Goal: Information Seeking & Learning: Learn about a topic

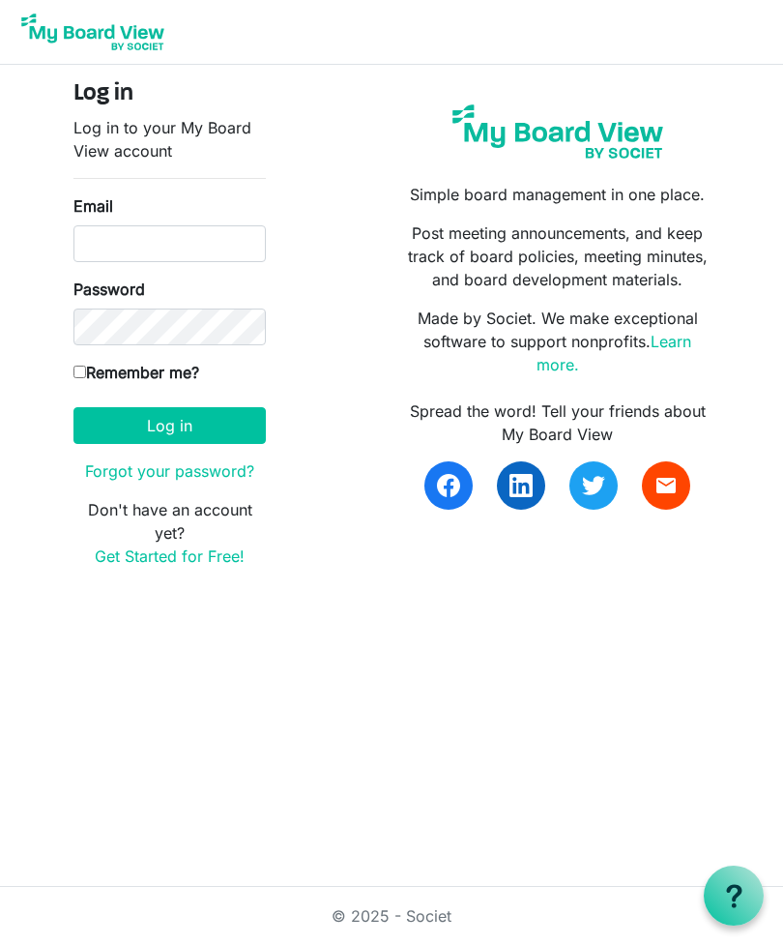
click at [0, 327] on body "Log in Log in to your My Board View account Email Password Remember me? America…" at bounding box center [391, 299] width 783 height 599
click at [165, 252] on input "Email" at bounding box center [170, 243] width 192 height 37
type input "Rocklandidasecretary@gmail.com"
click at [74, 381] on label "Remember me?" at bounding box center [137, 372] width 126 height 23
click at [74, 378] on input "Remember me?" at bounding box center [80, 372] width 13 height 13
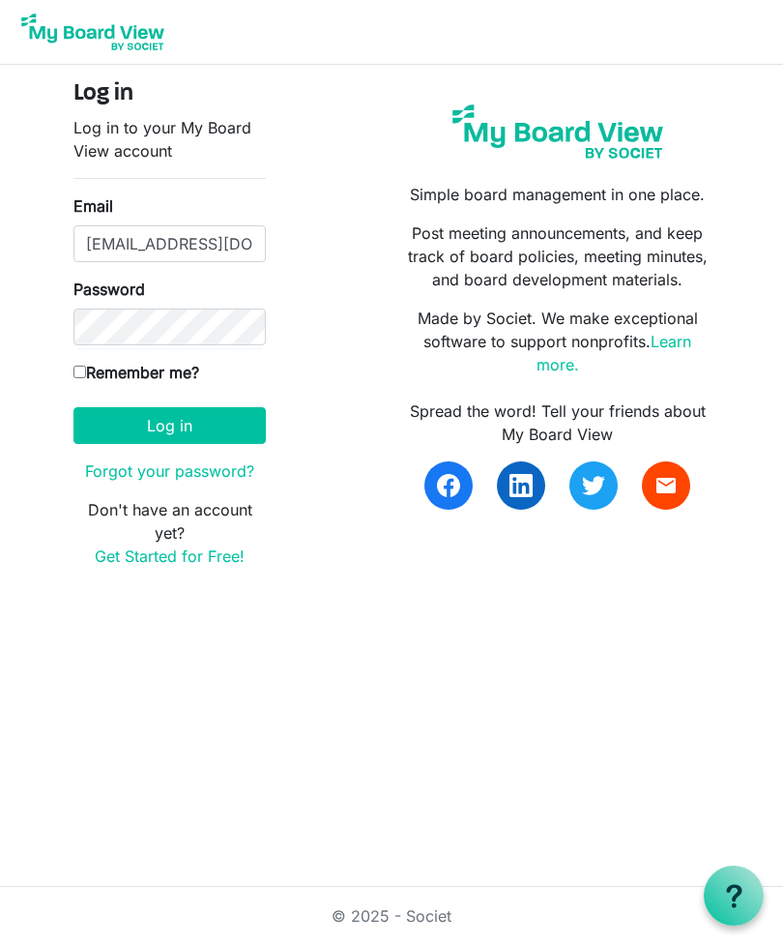
checkbox input "true"
click at [199, 431] on button "Log in" at bounding box center [170, 425] width 192 height 37
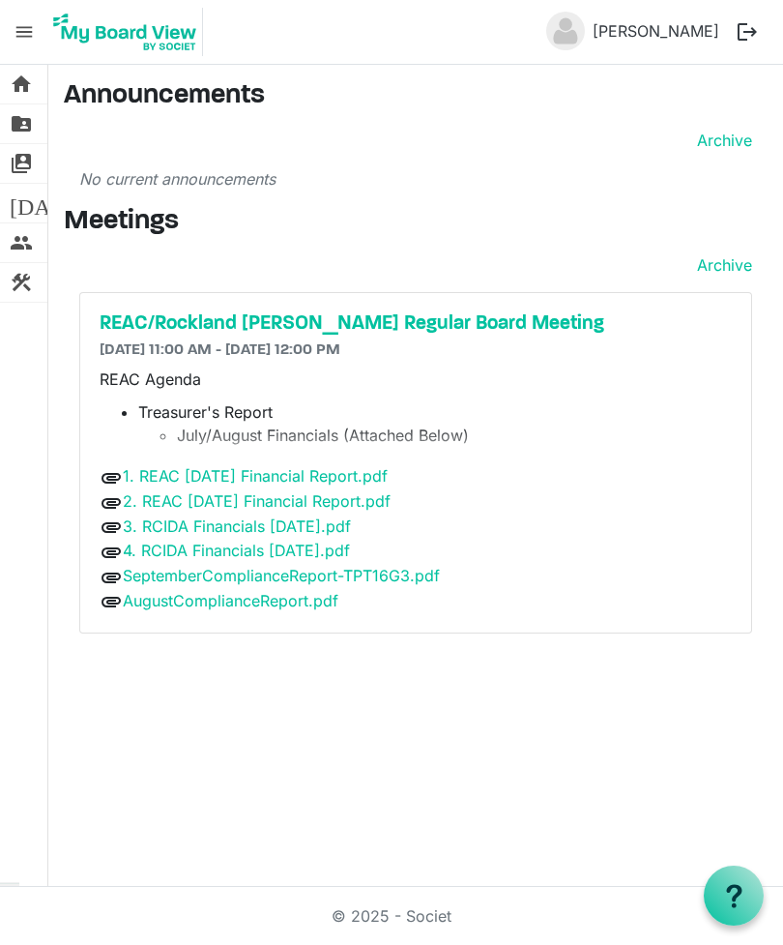
click at [407, 322] on h5 "REAC/Rockland [PERSON_NAME] Regular Board Meeting" at bounding box center [416, 323] width 633 height 23
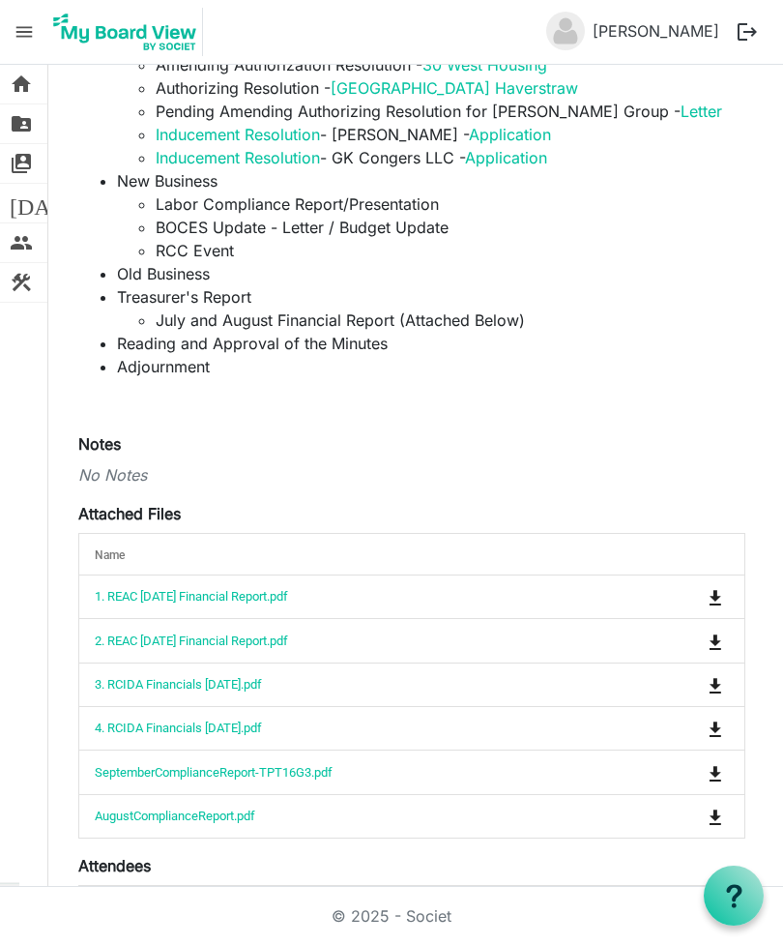
scroll to position [480, 0]
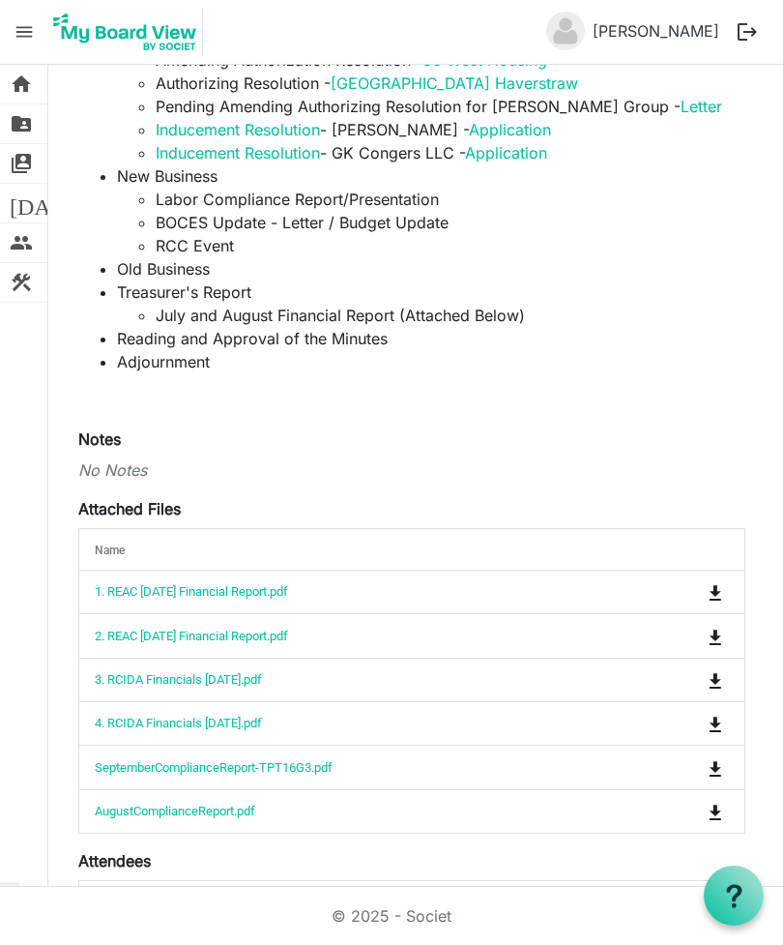
click at [288, 584] on link "1. REAC [DATE] Financial Report.pdf" at bounding box center [191, 591] width 193 height 15
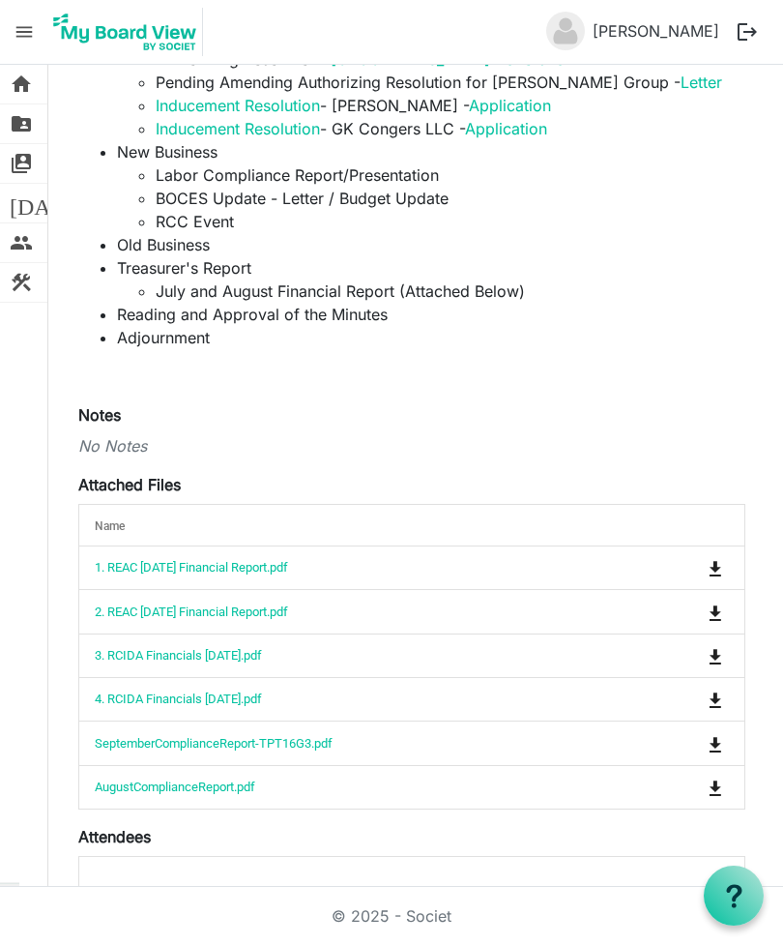
scroll to position [515, 0]
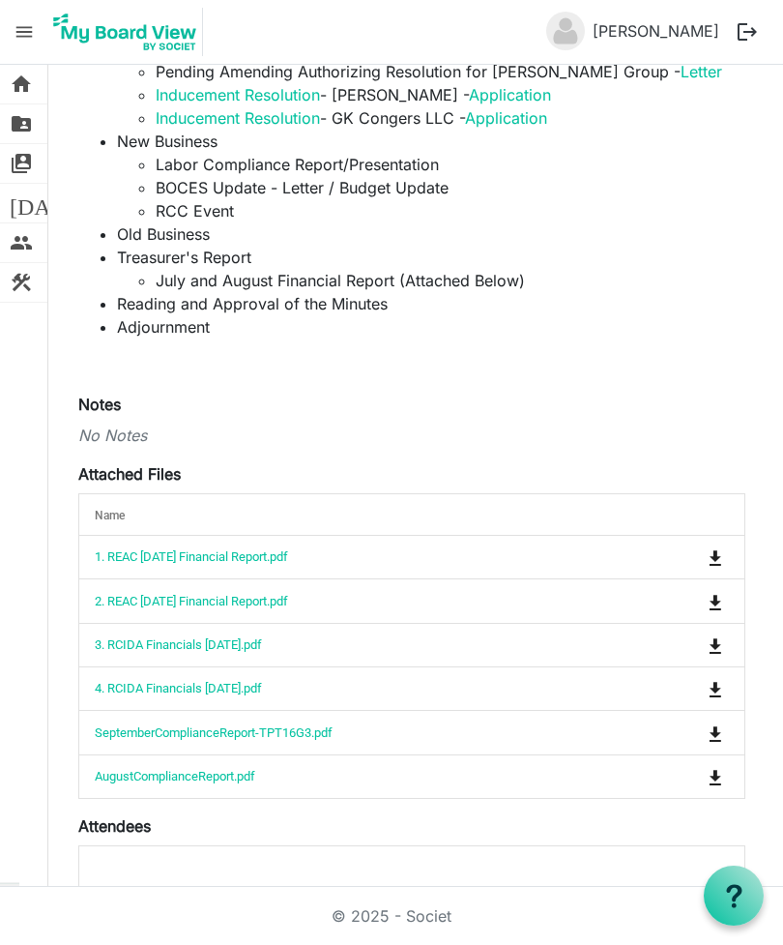
click at [335, 578] on td "2. REAC [DATE] Financial Report.pdf" at bounding box center [351, 600] width 545 height 44
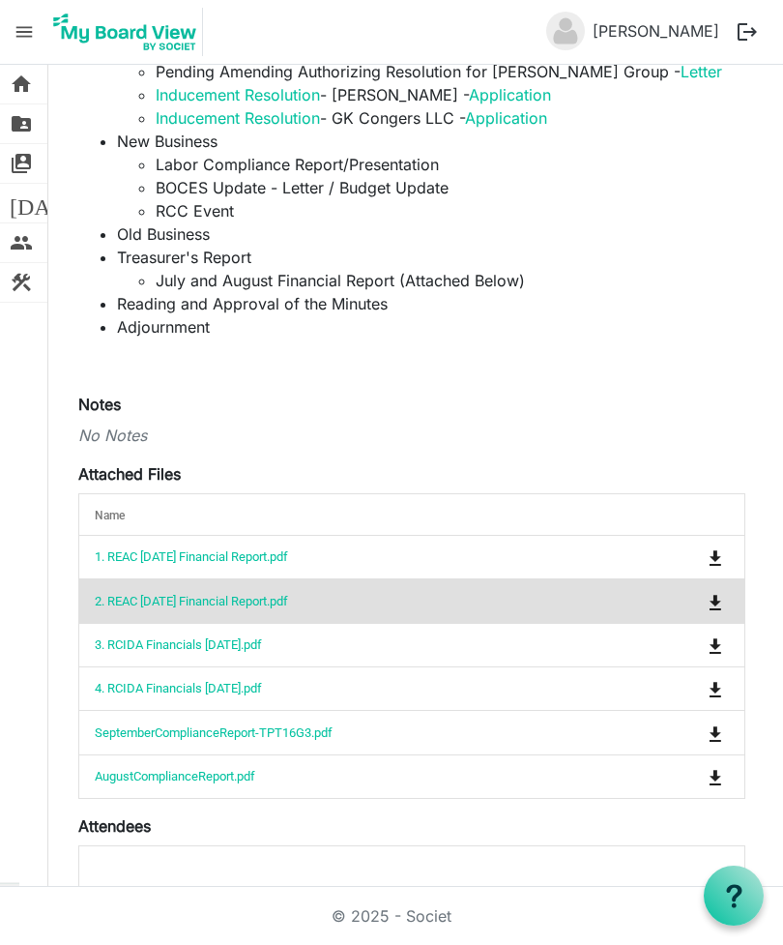
click at [416, 578] on td "2. REAC [DATE] Financial Report.pdf" at bounding box center [351, 600] width 545 height 44
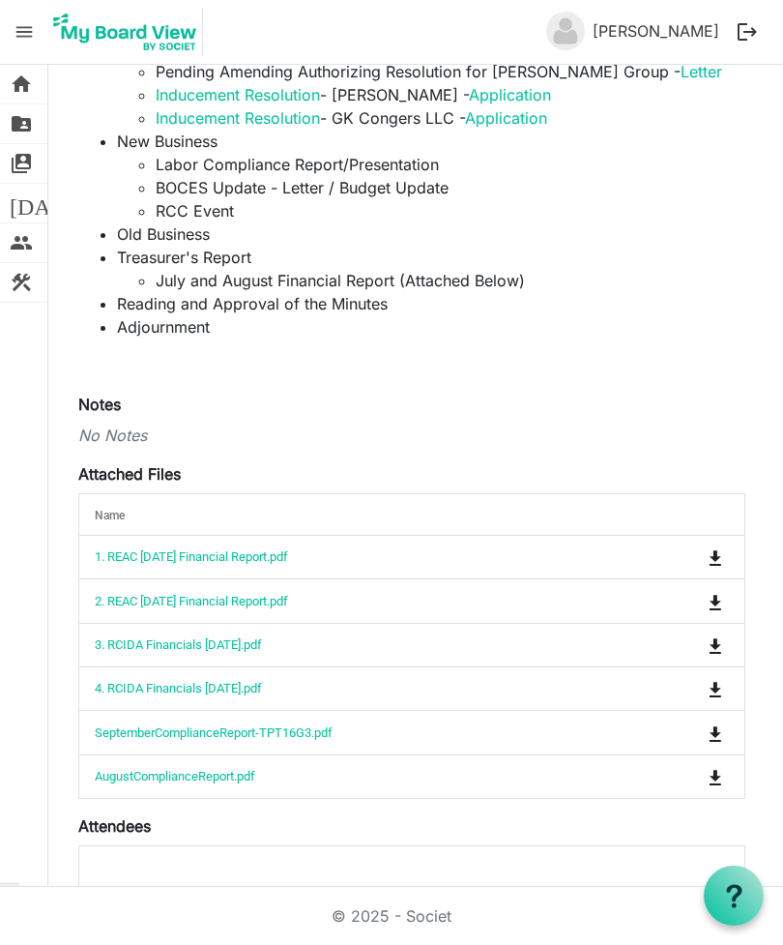
click at [257, 594] on link "2. REAC [DATE] Financial Report.pdf" at bounding box center [191, 601] width 193 height 15
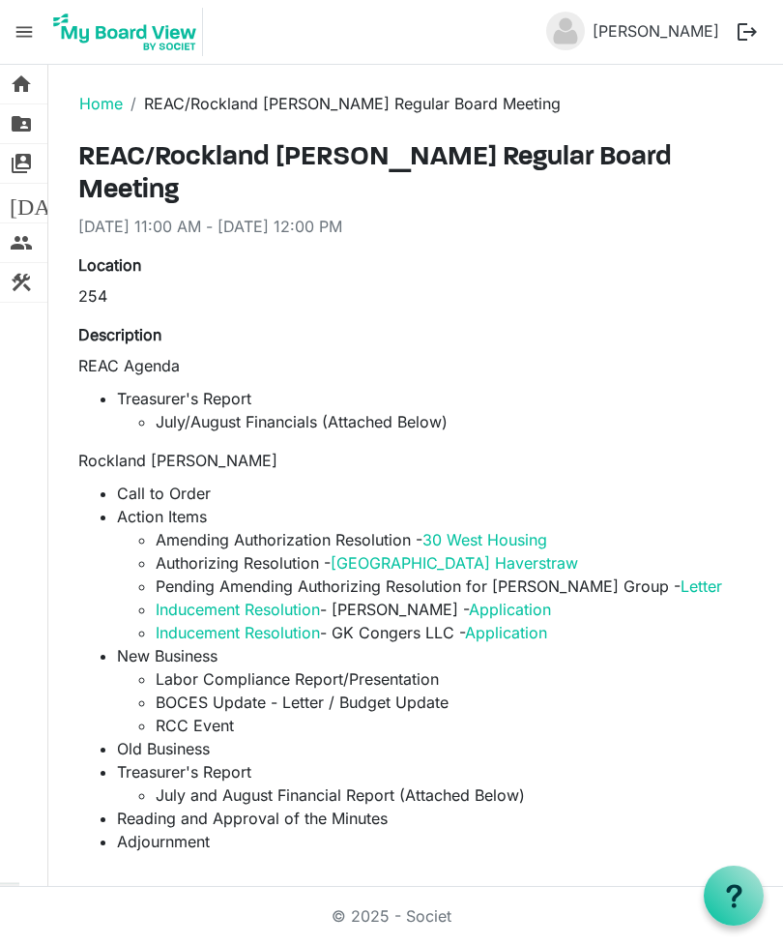
click at [276, 108] on li "REAC/Rockland [PERSON_NAME] Regular Board Meeting" at bounding box center [342, 103] width 438 height 23
click at [91, 111] on link "Home" at bounding box center [101, 103] width 44 height 19
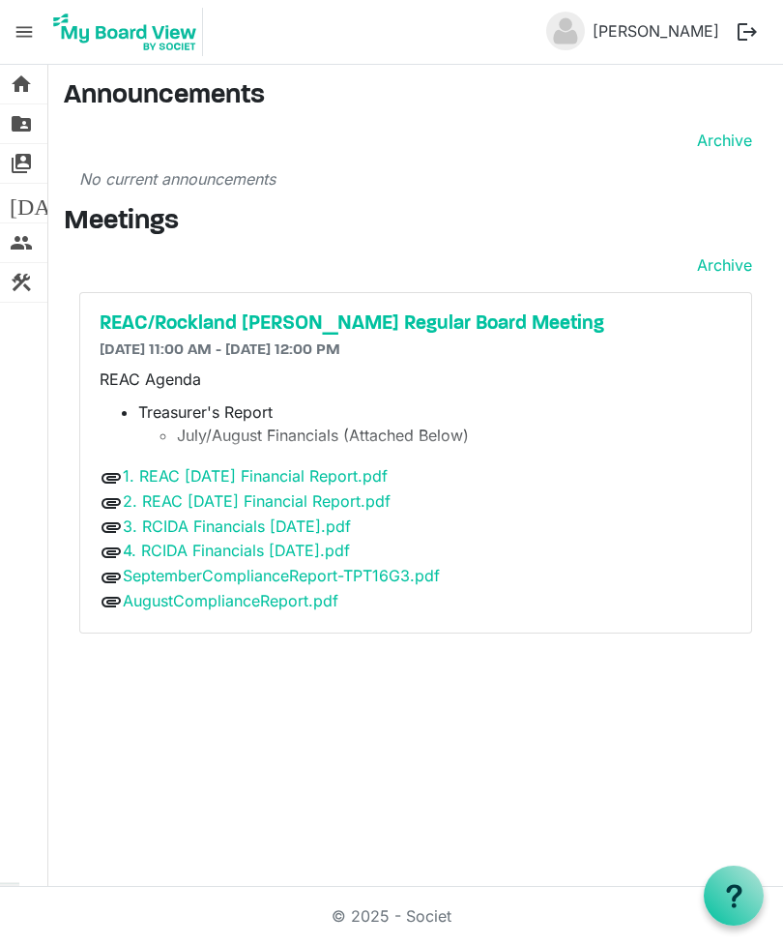
scroll to position [62, 0]
click at [398, 312] on h5 "REAC/Rockland [PERSON_NAME] Regular Board Meeting" at bounding box center [416, 323] width 633 height 23
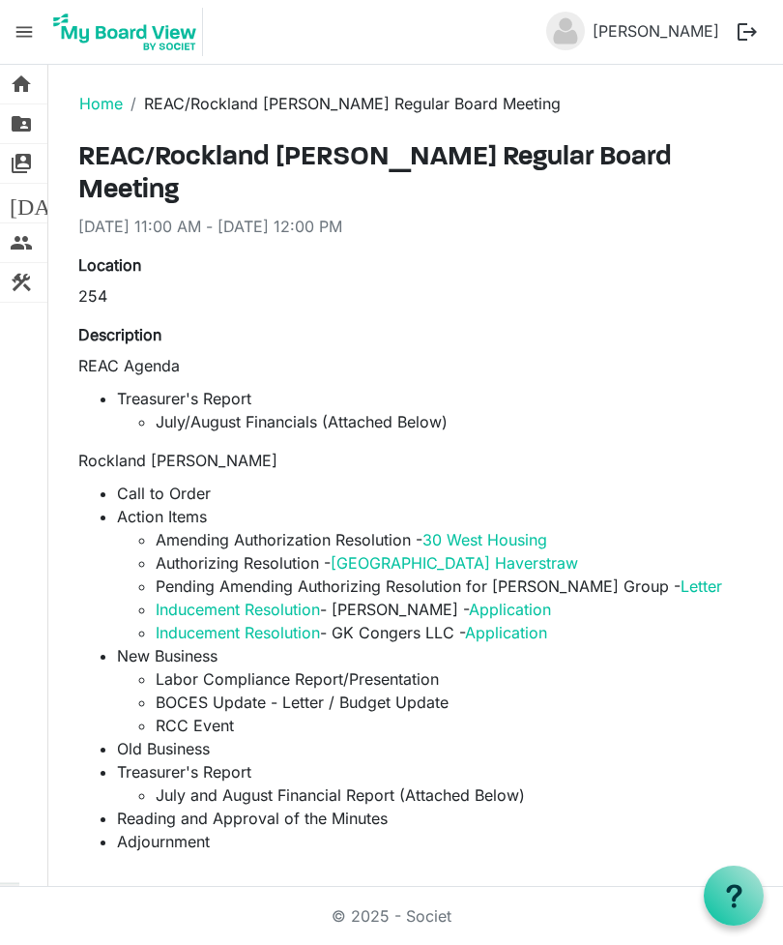
click at [524, 530] on link "30 West Housing" at bounding box center [485, 539] width 125 height 19
click at [388, 553] on link "[GEOGRAPHIC_DATA] Haverstraw" at bounding box center [455, 562] width 248 height 19
click at [681, 576] on link "Letter" at bounding box center [702, 585] width 42 height 19
click at [529, 600] on link "Application" at bounding box center [510, 609] width 82 height 19
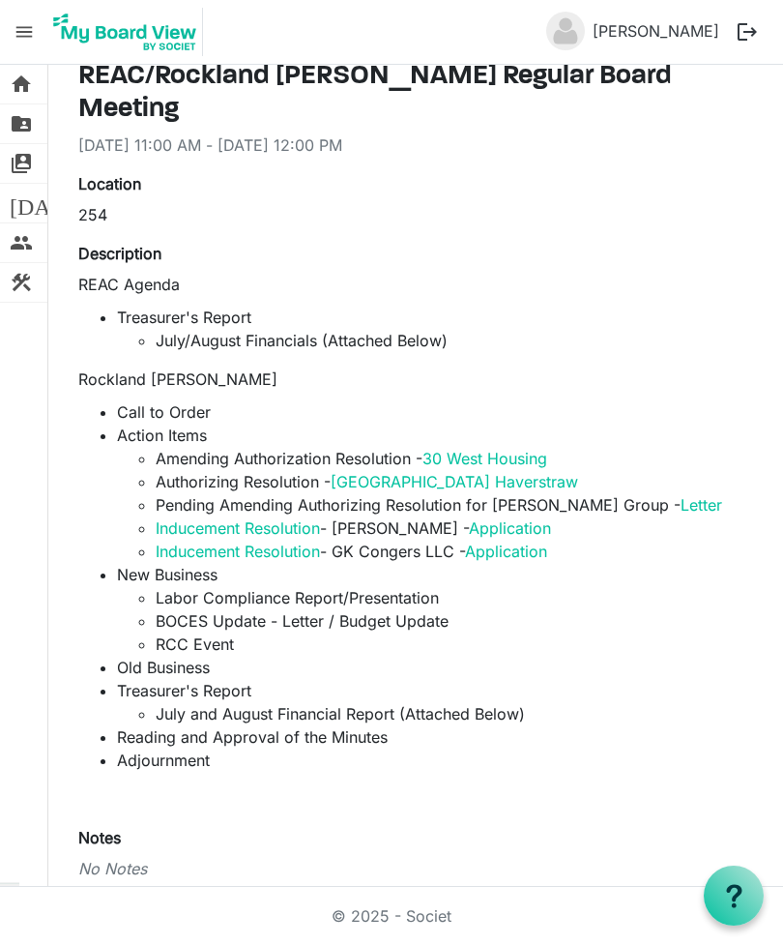
scroll to position [82, 0]
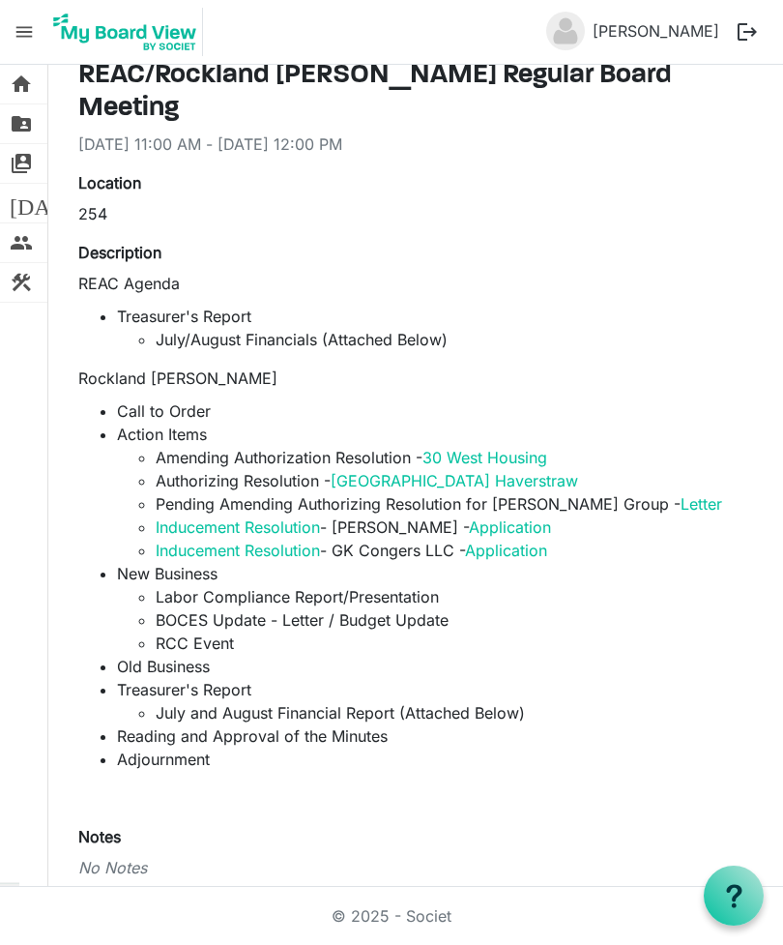
click at [518, 541] on link "Application" at bounding box center [506, 550] width 82 height 19
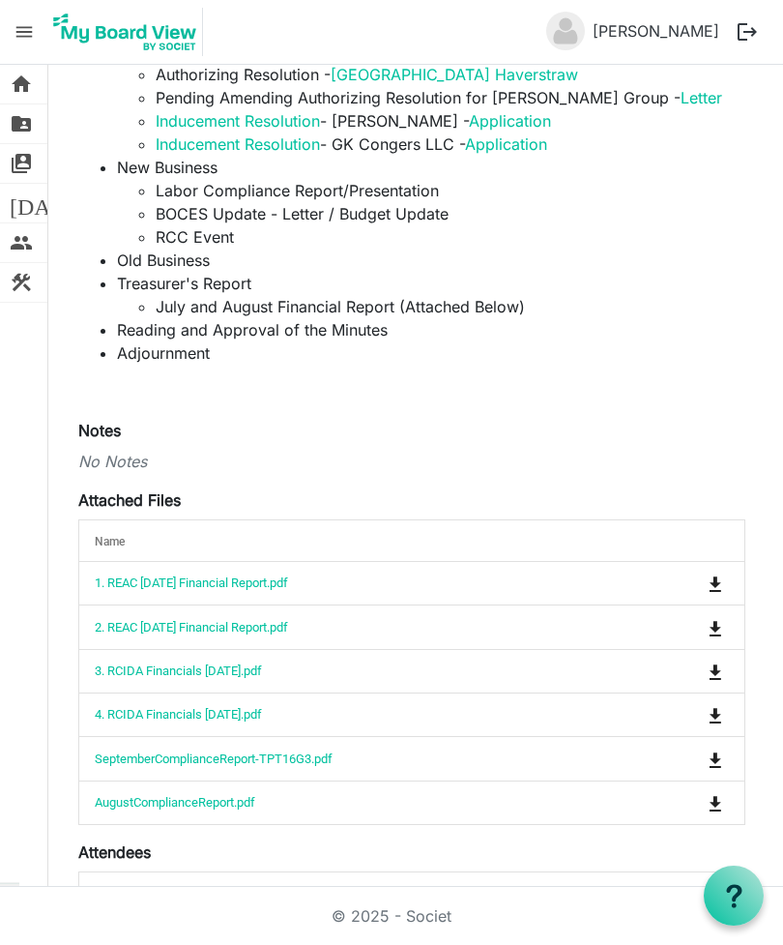
scroll to position [502, 0]
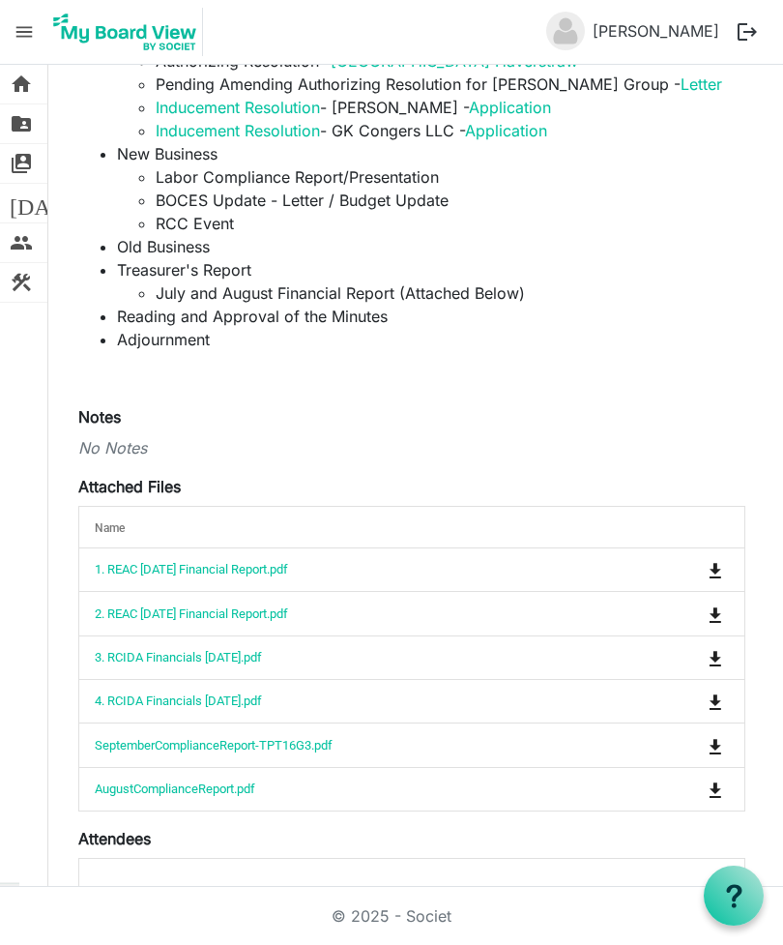
click at [296, 738] on link "SeptemberComplianceReport-TPT16G3.pdf" at bounding box center [214, 745] width 238 height 15
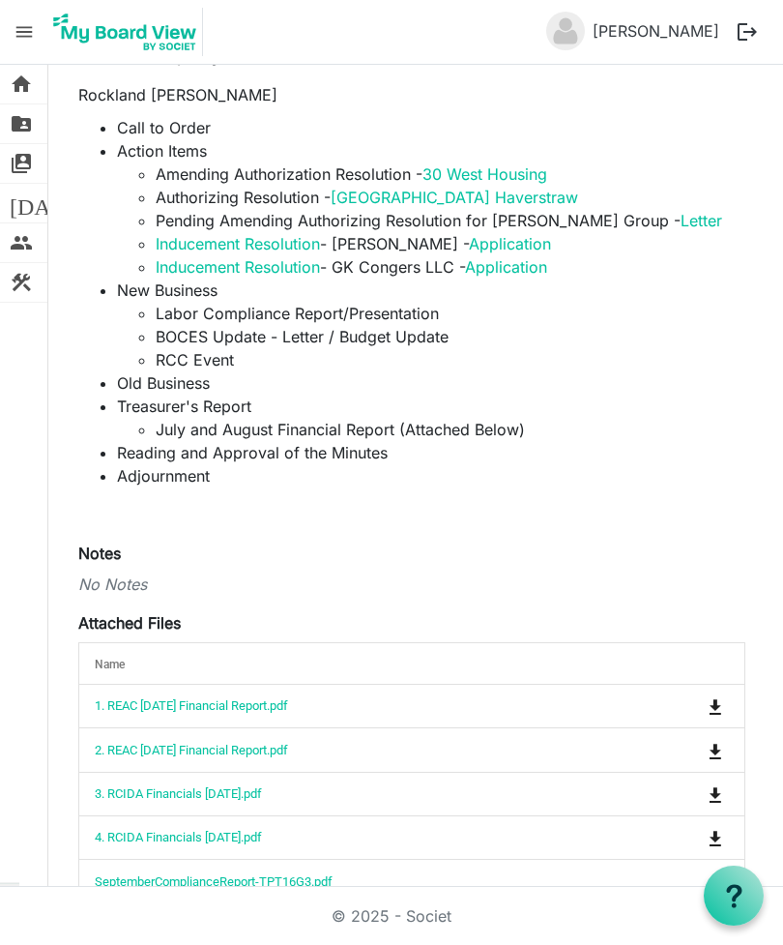
scroll to position [383, 0]
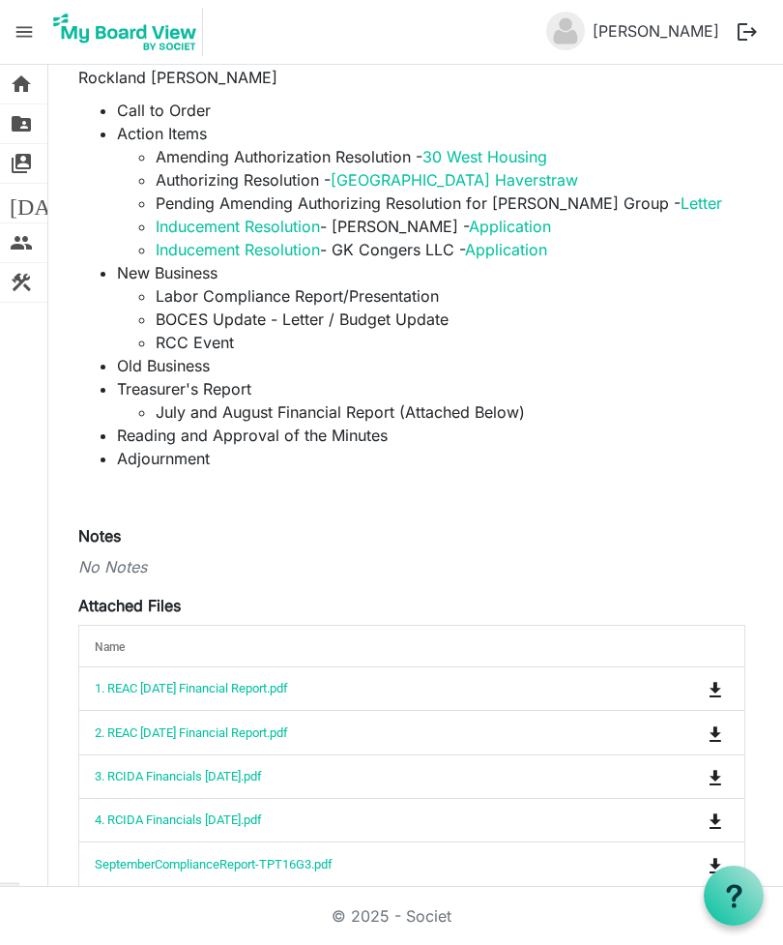
click at [321, 886] on td "AugustComplianceReport.pdf" at bounding box center [351, 908] width 545 height 44
click at [323, 886] on td "AugustComplianceReport.pdf" at bounding box center [351, 908] width 545 height 44
click at [214, 900] on link "AugustComplianceReport.pdf" at bounding box center [175, 907] width 161 height 15
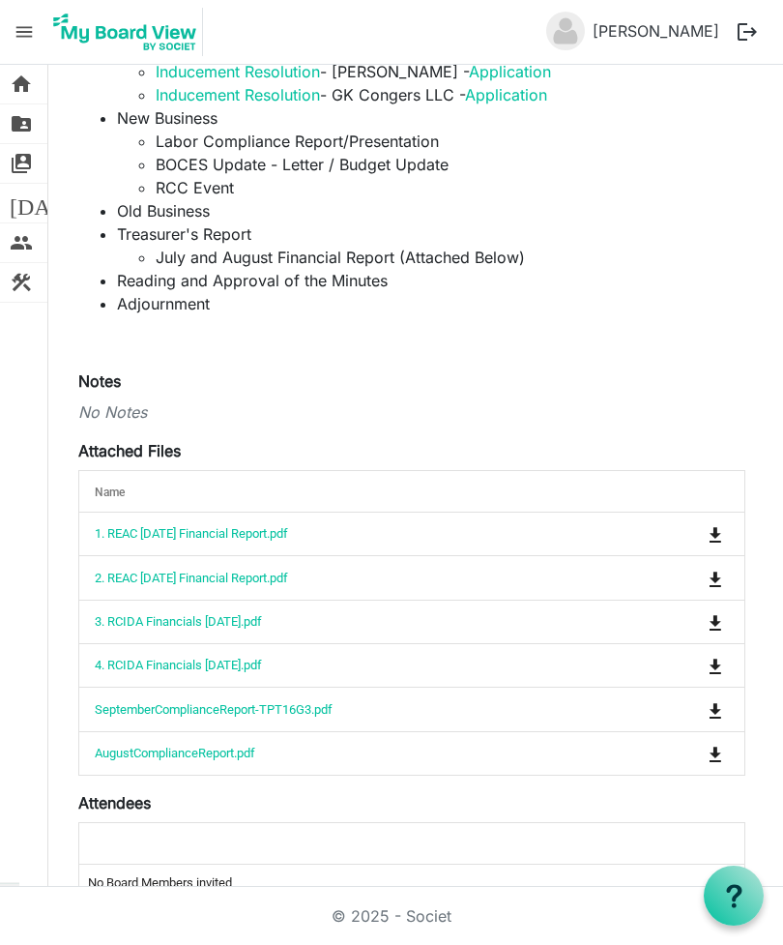
scroll to position [537, 0]
click at [283, 732] on td "AugustComplianceReport.pdf" at bounding box center [351, 754] width 545 height 44
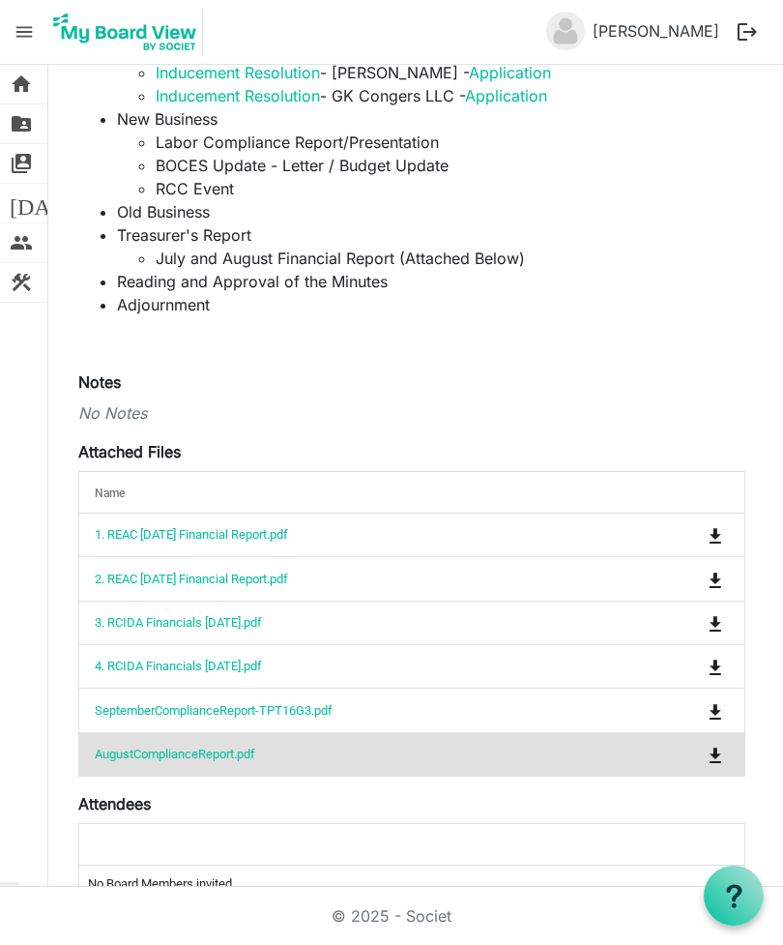
click at [302, 732] on td "AugustComplianceReport.pdf" at bounding box center [351, 754] width 545 height 44
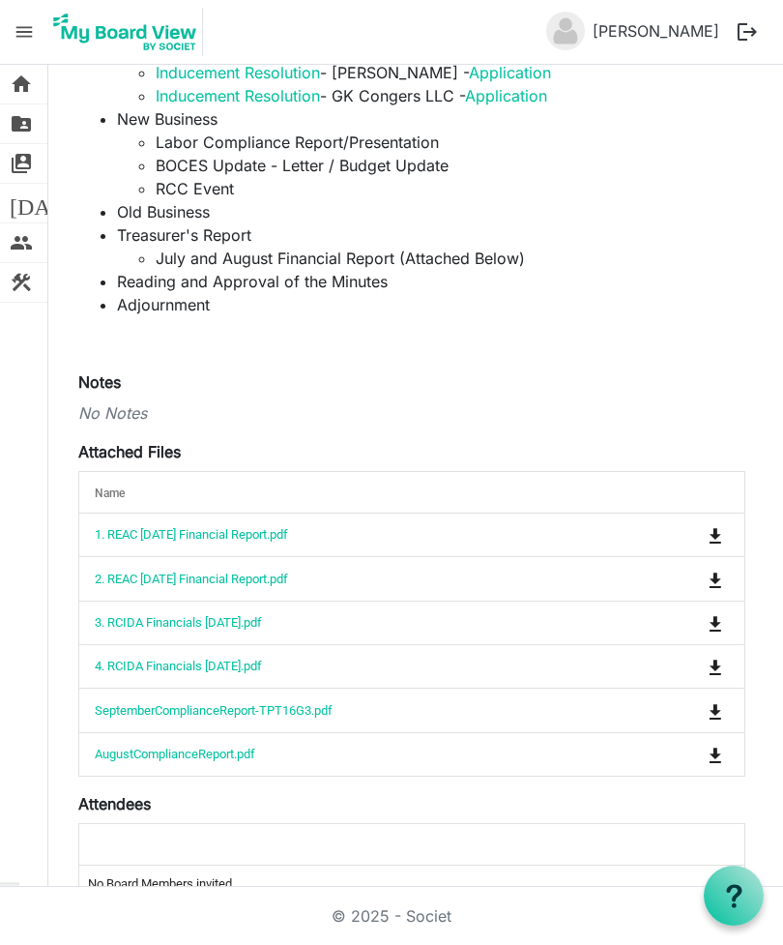
click at [293, 732] on td "AugustComplianceReport.pdf" at bounding box center [351, 754] width 545 height 44
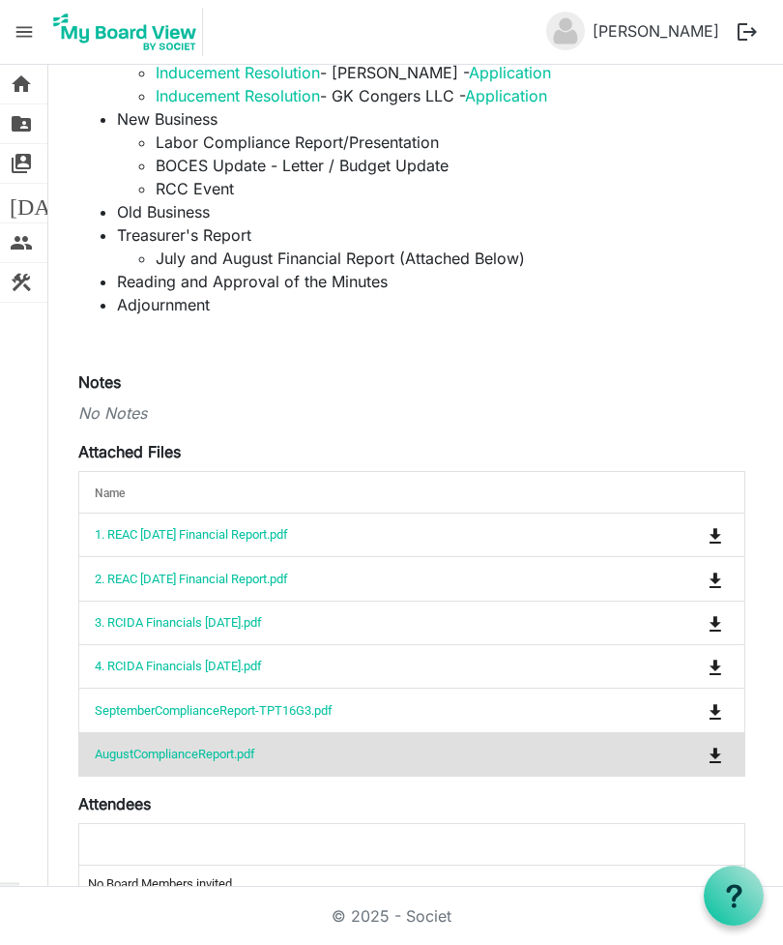
click at [255, 747] on link "AugustComplianceReport.pdf" at bounding box center [175, 754] width 161 height 15
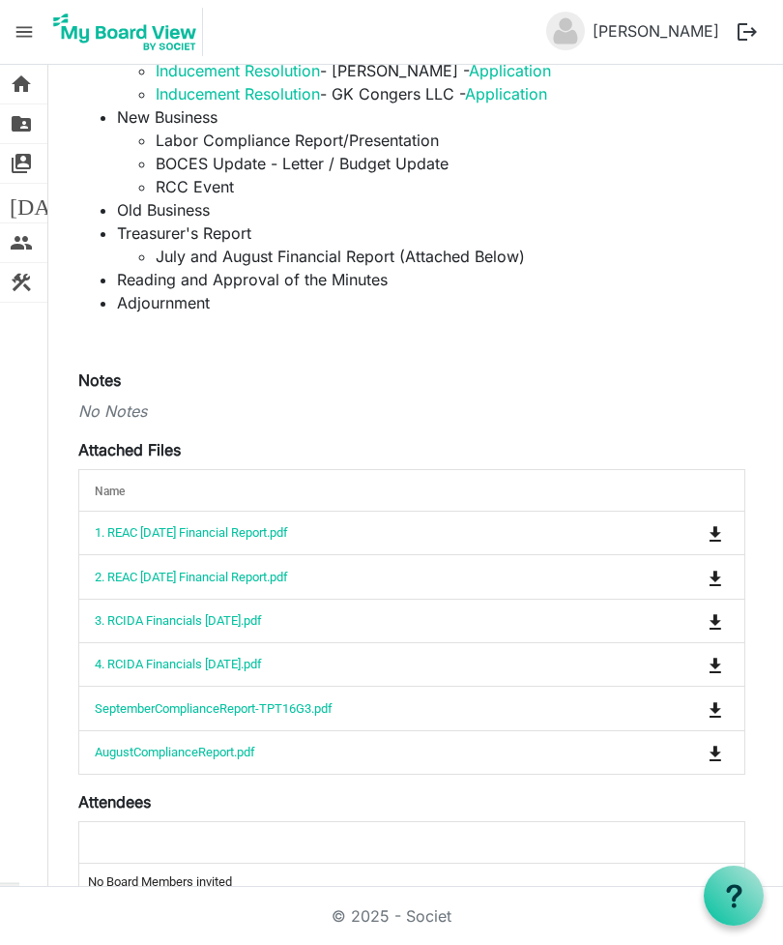
scroll to position [537, 0]
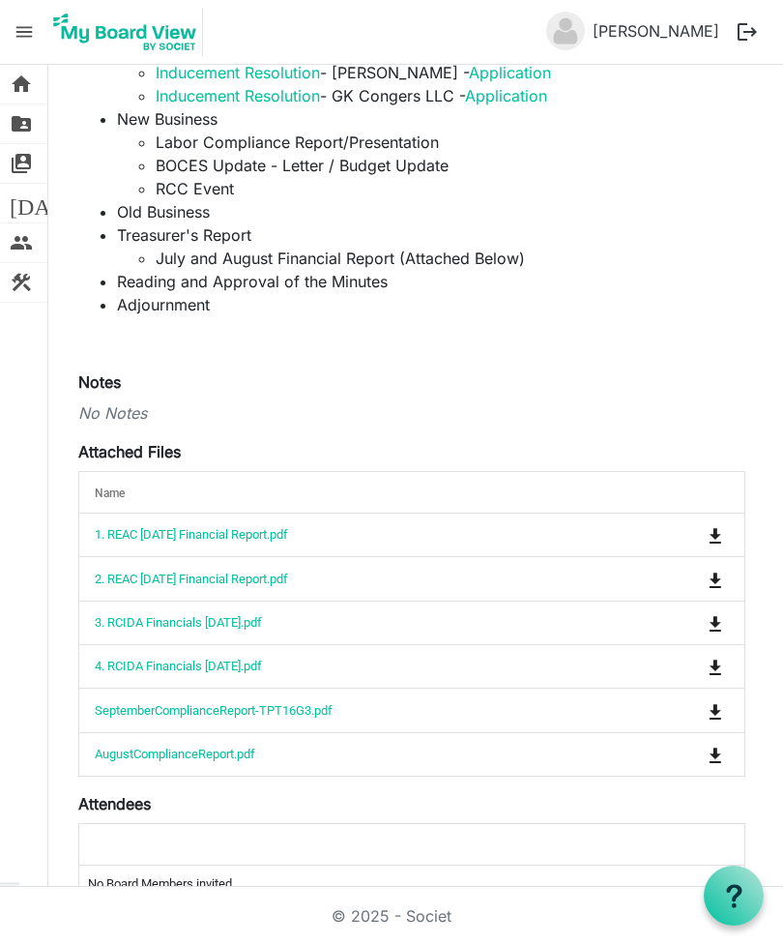
click at [375, 688] on td "SeptemberComplianceReport-TPT16G3.pdf" at bounding box center [351, 710] width 545 height 44
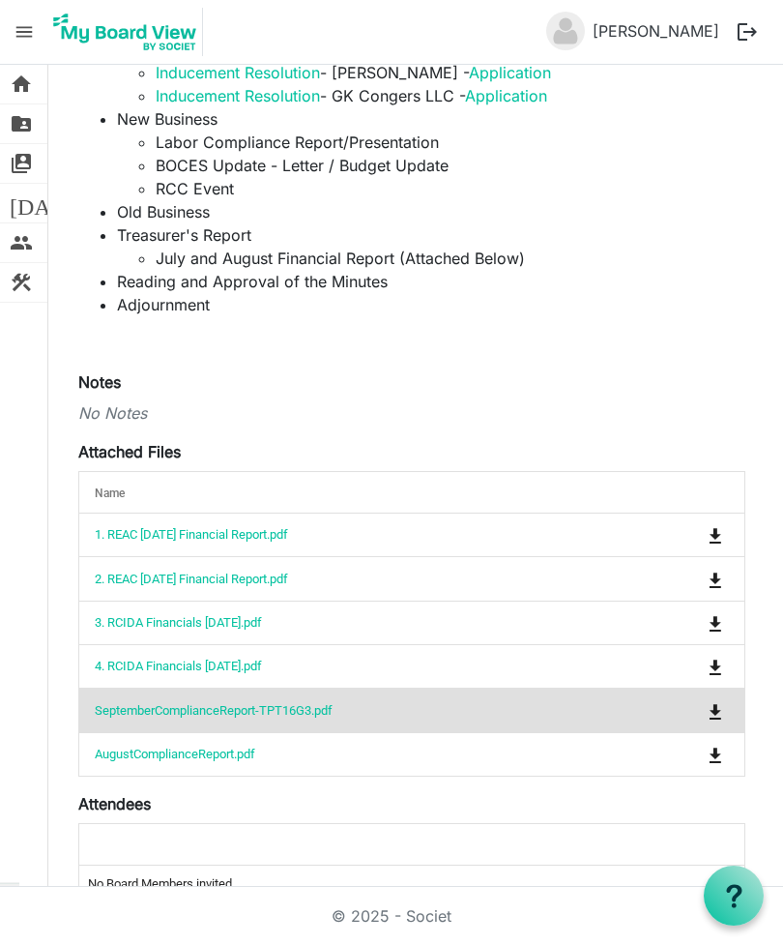
click at [387, 688] on td "SeptemberComplianceReport-TPT16G3.pdf" at bounding box center [351, 710] width 545 height 44
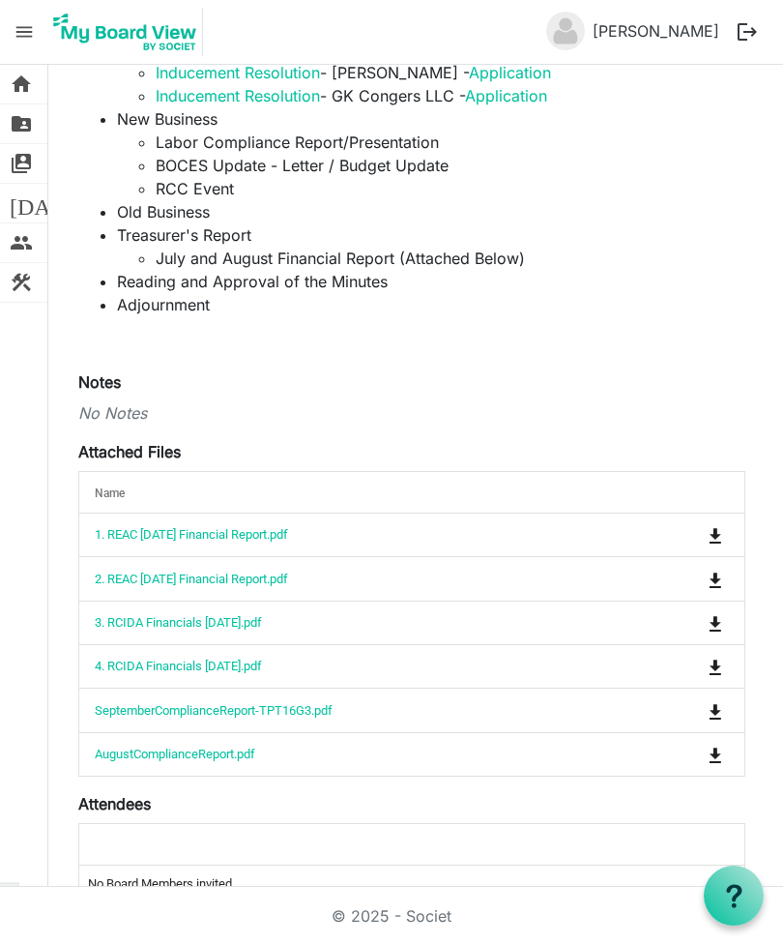
click at [333, 703] on link "SeptemberComplianceReport-TPT16G3.pdf" at bounding box center [214, 710] width 238 height 15
click at [353, 601] on td "3. RCIDA Financials [DATE].pdf" at bounding box center [351, 623] width 545 height 44
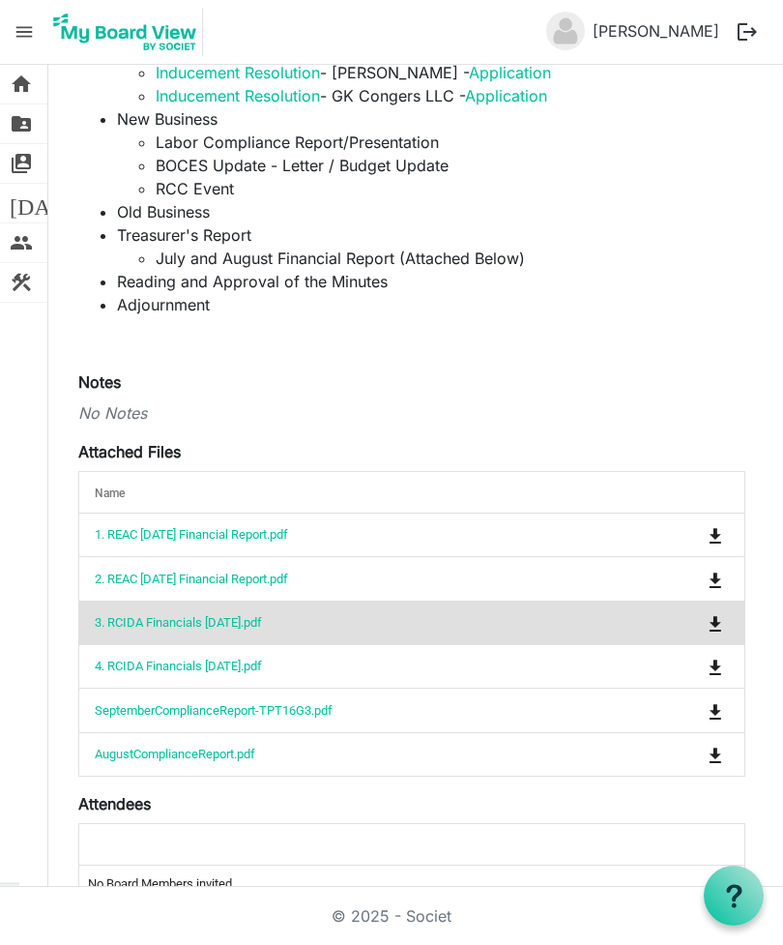
click at [227, 615] on link "3. RCIDA Financials [DATE].pdf" at bounding box center [178, 622] width 167 height 15
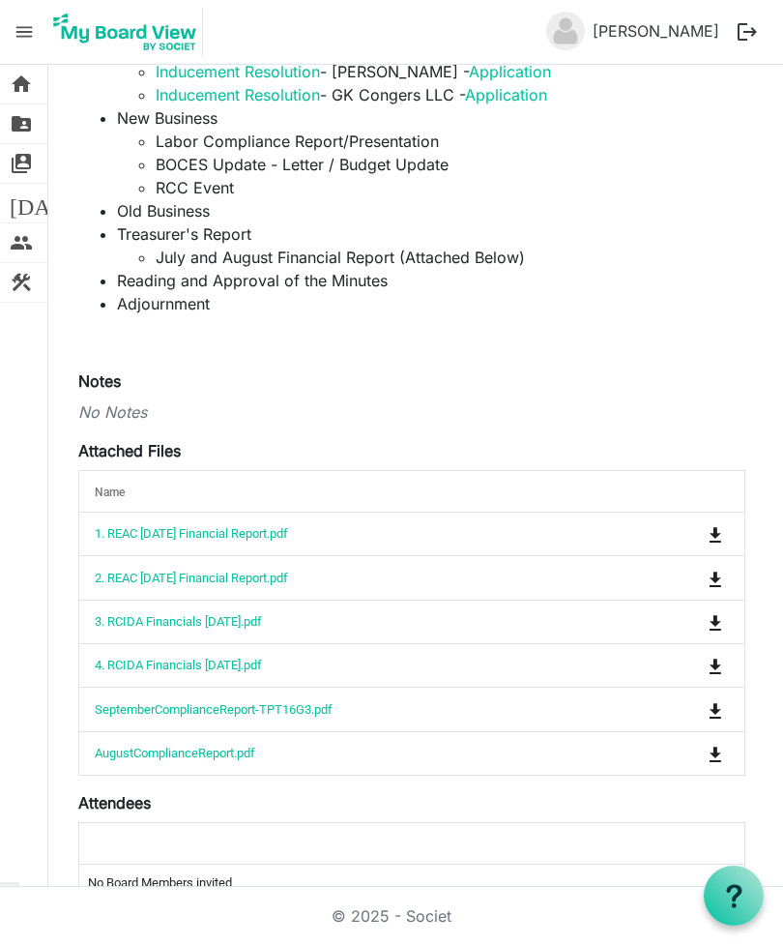
scroll to position [537, 0]
click at [307, 703] on link "SeptemberComplianceReport-TPT16G3.pdf" at bounding box center [214, 710] width 238 height 15
click at [262, 659] on link "4. RCIDA Financials [DATE].pdf" at bounding box center [178, 666] width 167 height 15
